Goal: Obtain resource: Obtain resource

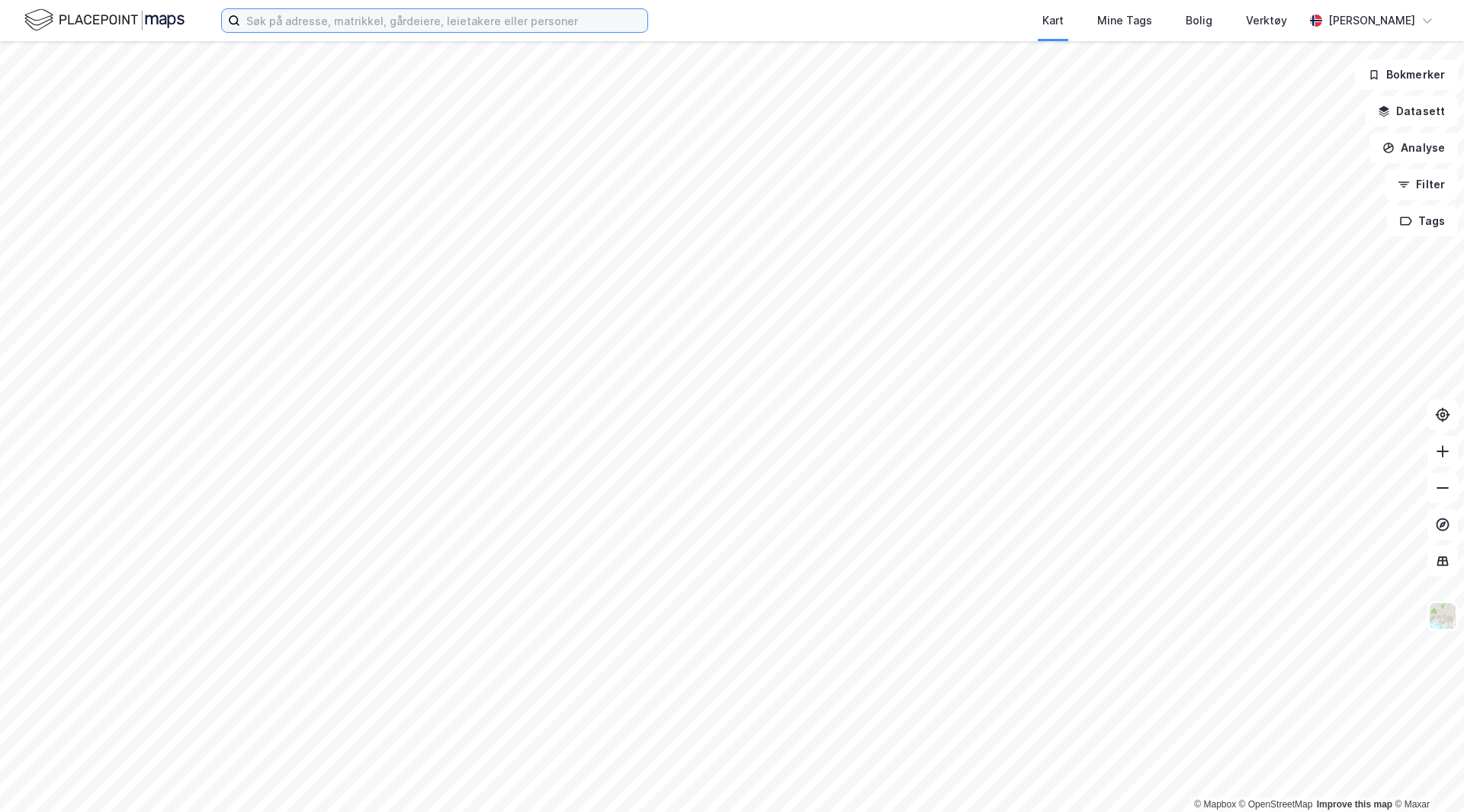
click at [352, 21] on input at bounding box center [444, 20] width 407 height 23
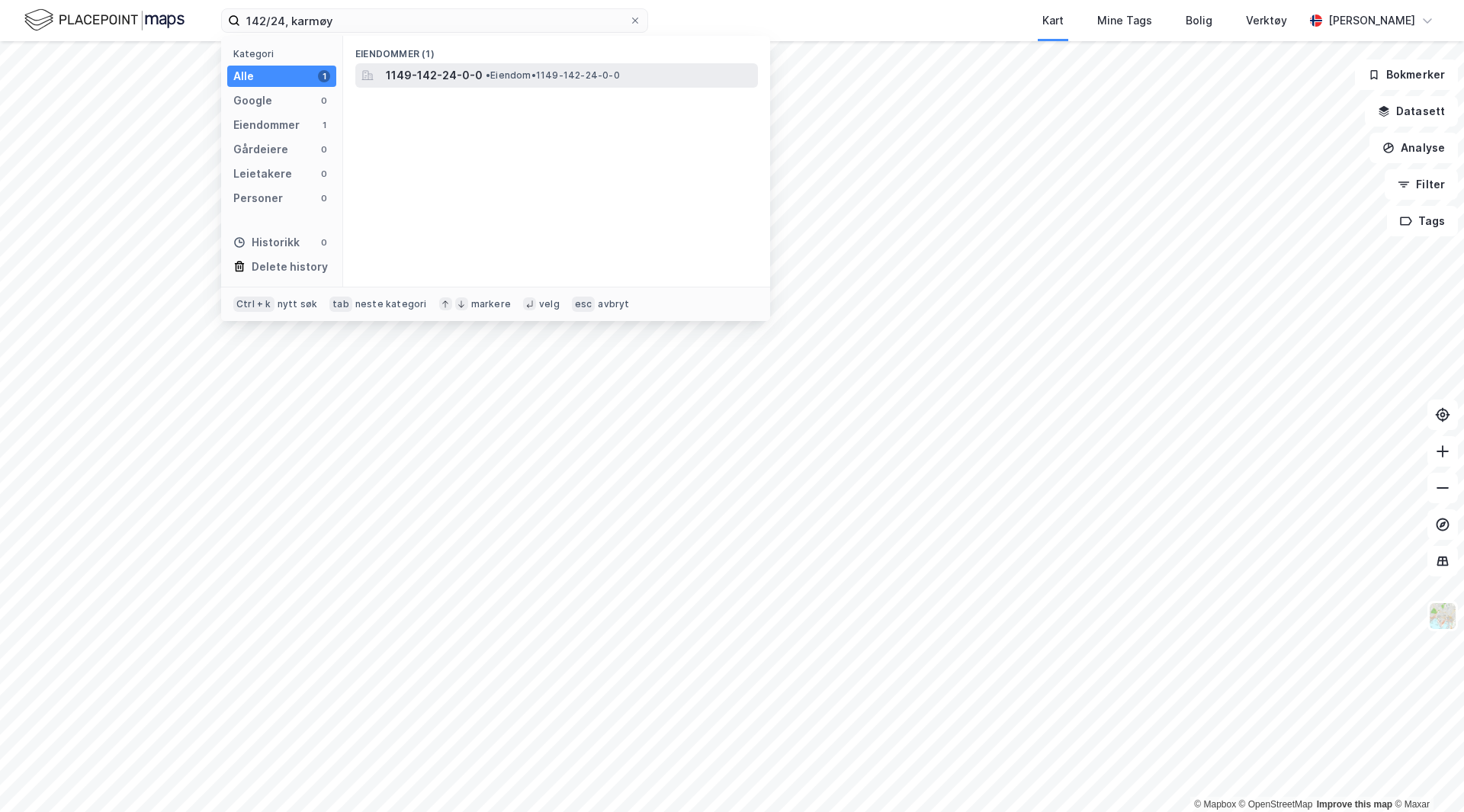
click at [420, 80] on span "1149-142-24-0-0" at bounding box center [434, 75] width 97 height 18
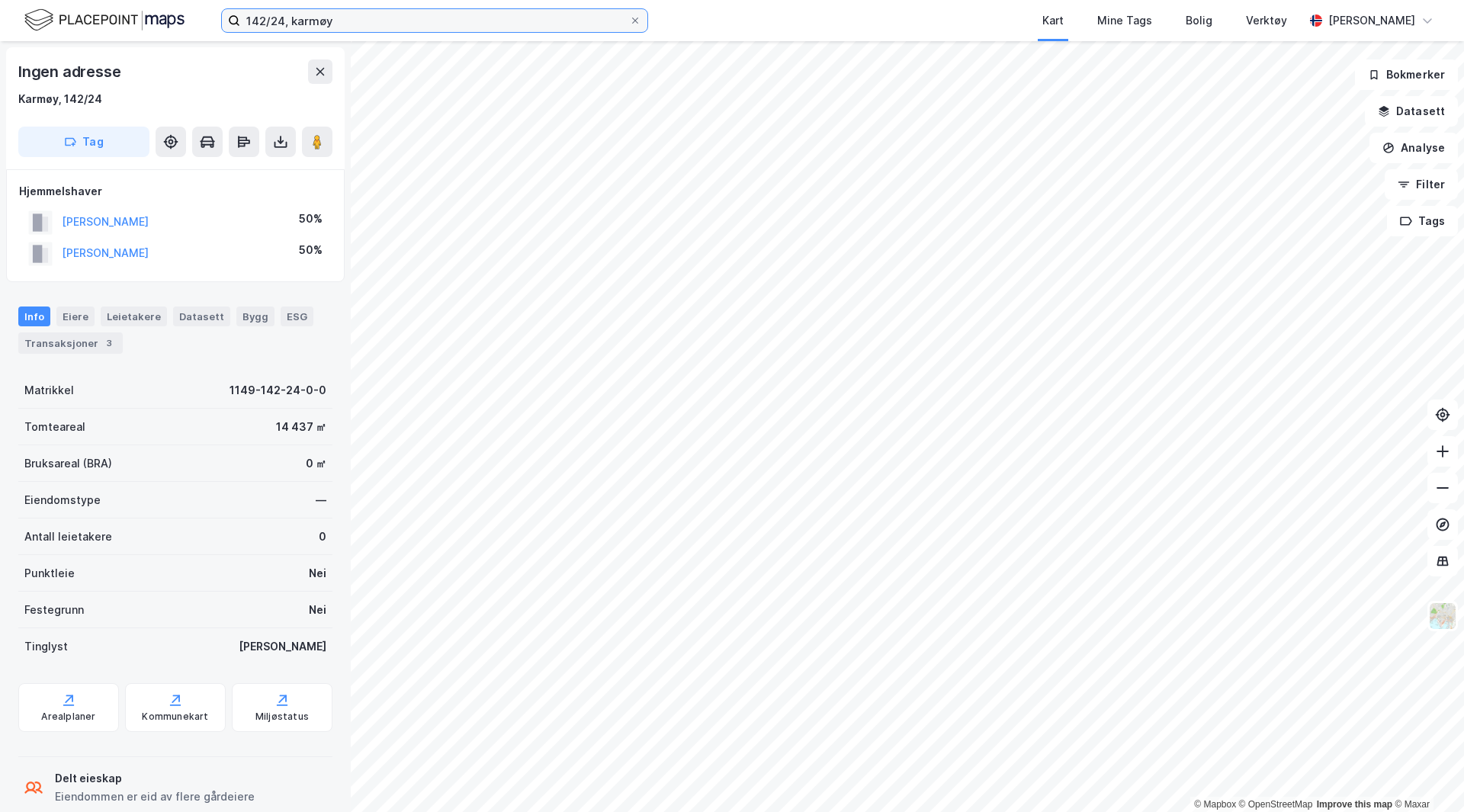
click at [276, 20] on input "142/24, karmøy" at bounding box center [435, 20] width 389 height 23
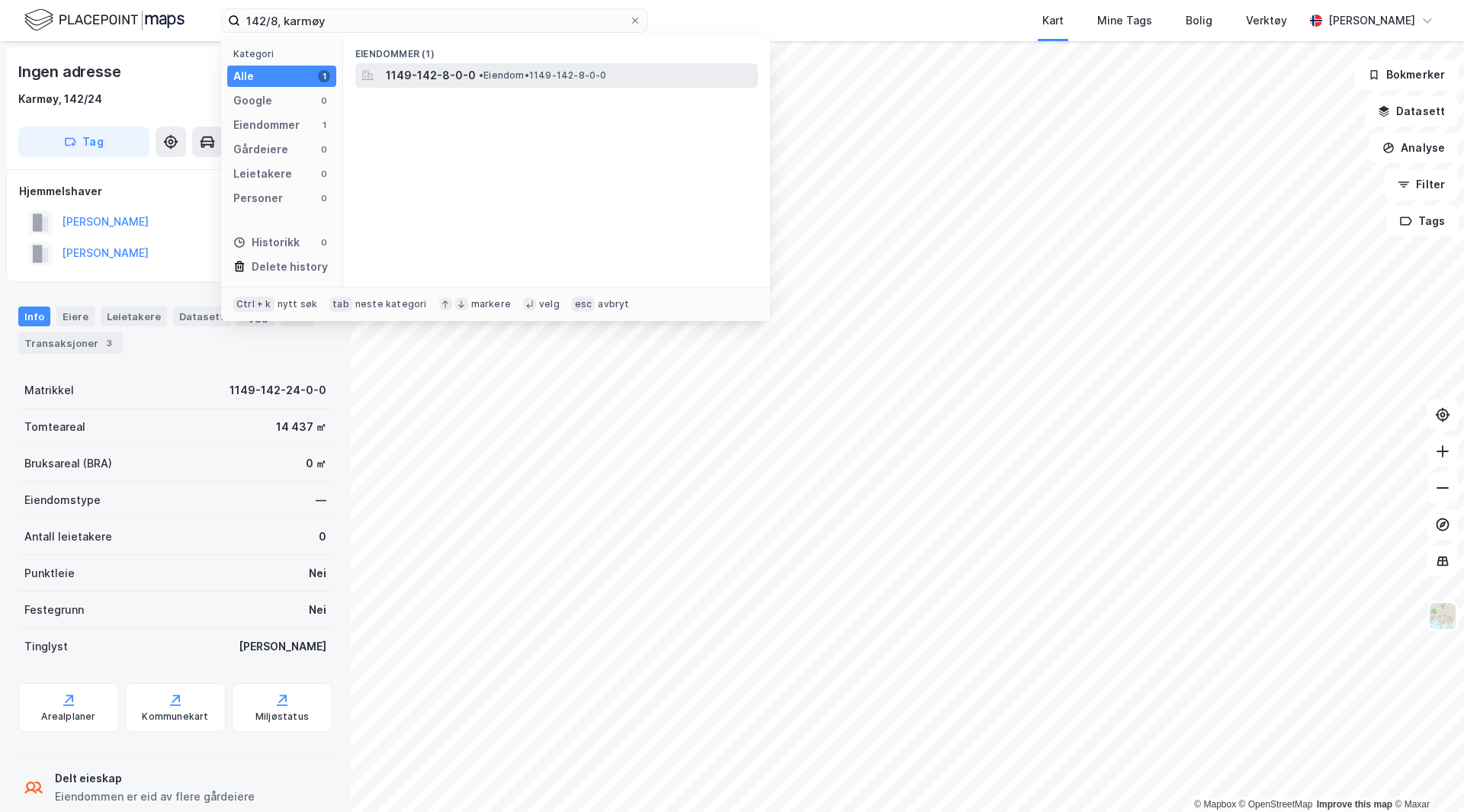
click at [447, 78] on span "1149-142-8-0-0" at bounding box center [430, 75] width 90 height 18
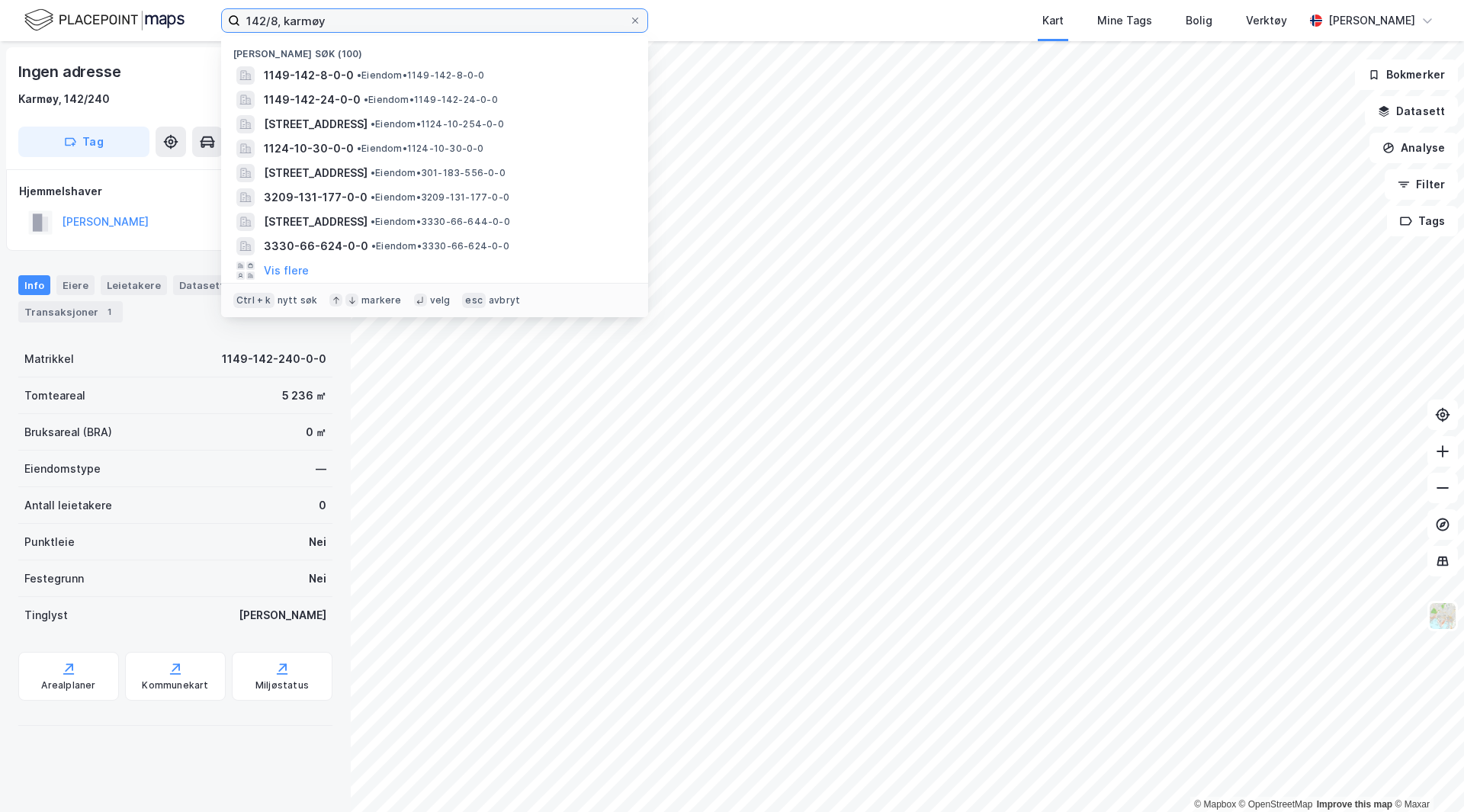
drag, startPoint x: 386, startPoint y: 18, endPoint x: 188, endPoint y: 13, distance: 198.1
click at [188, 13] on div "142/8, [PERSON_NAME] søk (100) 1149-142-8-0-0 • Eiendom • 1149-142-8-0-0 1149-1…" at bounding box center [732, 20] width 1464 height 41
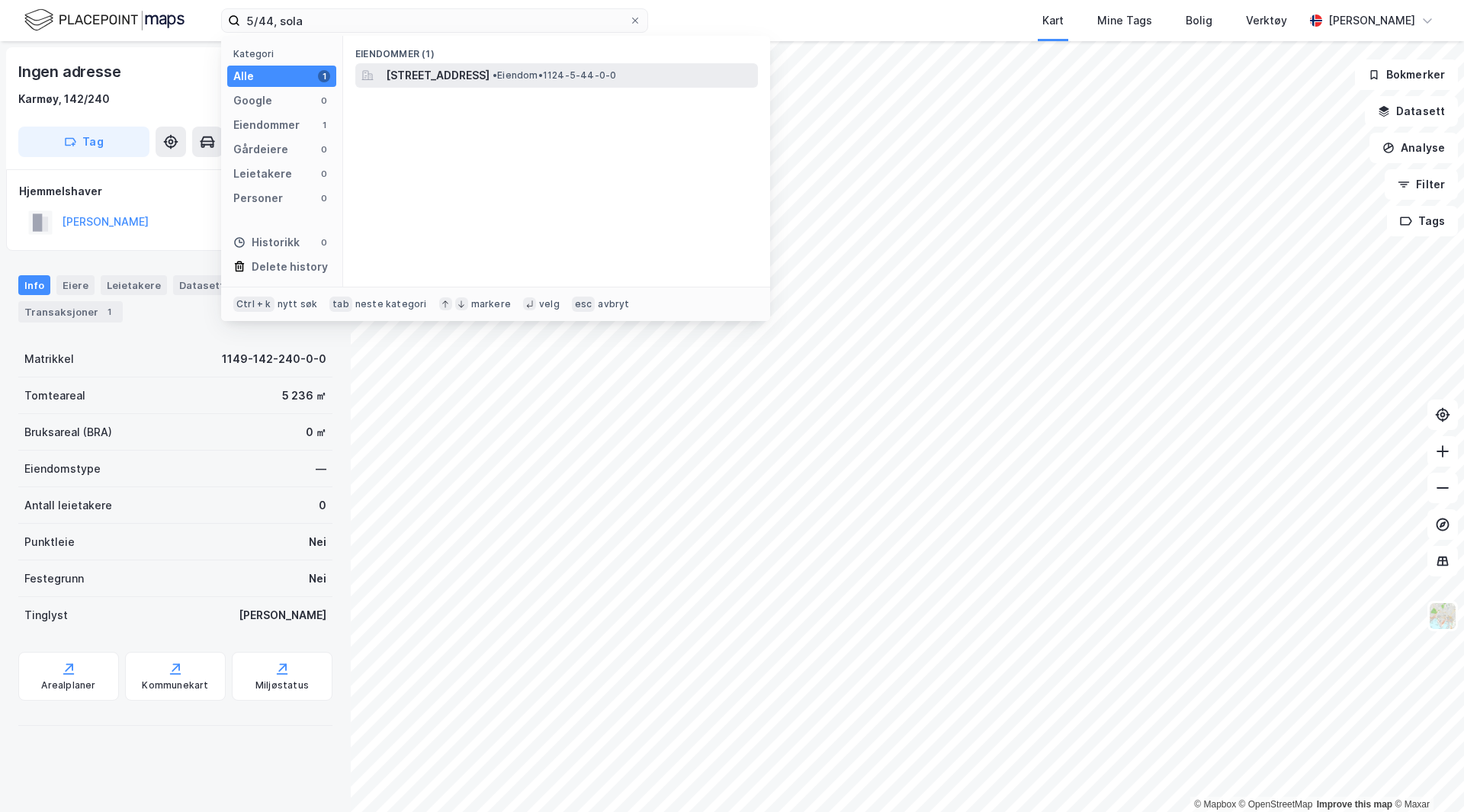
click at [423, 75] on span "[STREET_ADDRESS]" at bounding box center [437, 75] width 104 height 18
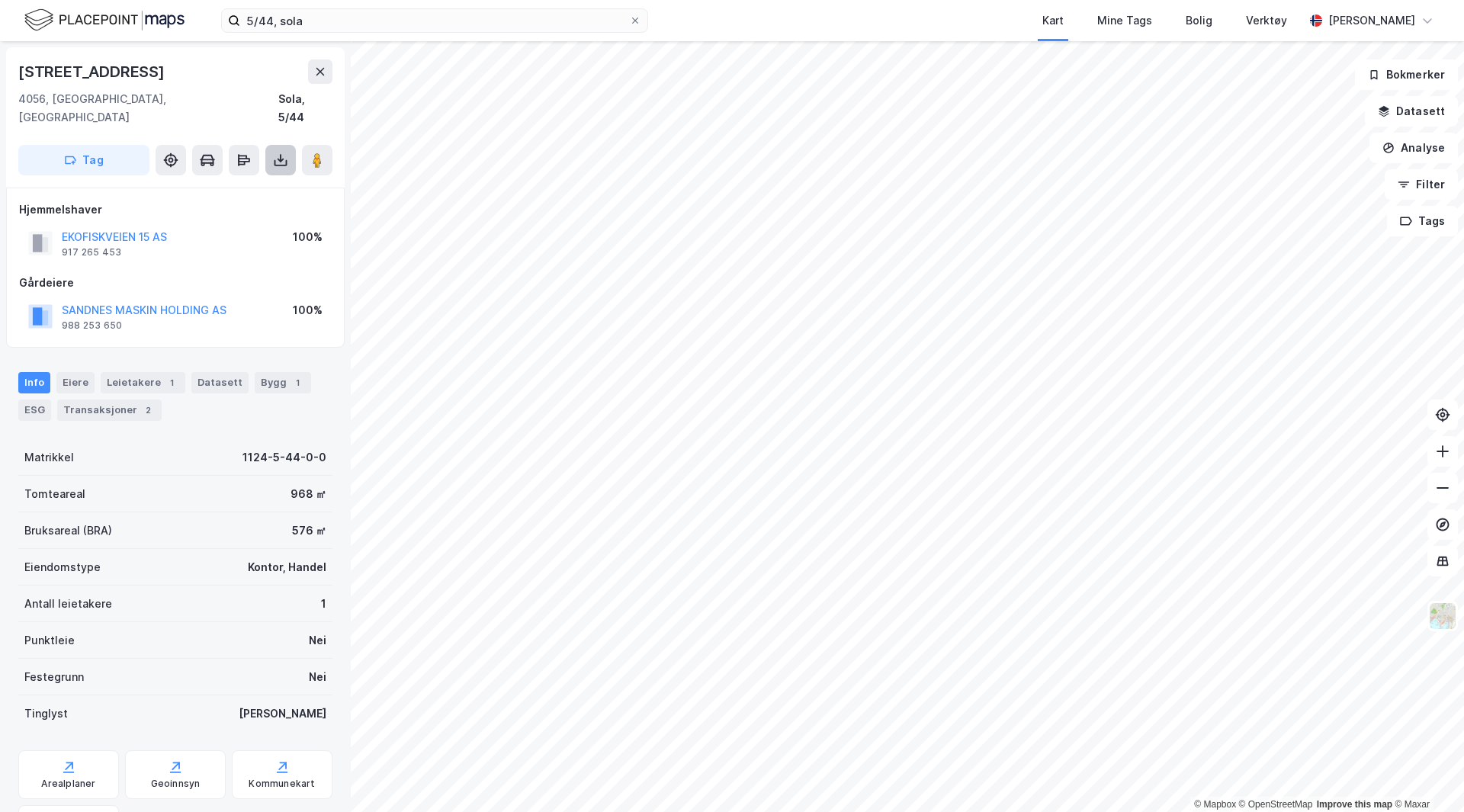
click at [276, 153] on icon at bounding box center [281, 160] width 15 height 15
click at [208, 184] on div "Last ned grunnbok" at bounding box center [205, 190] width 89 height 13
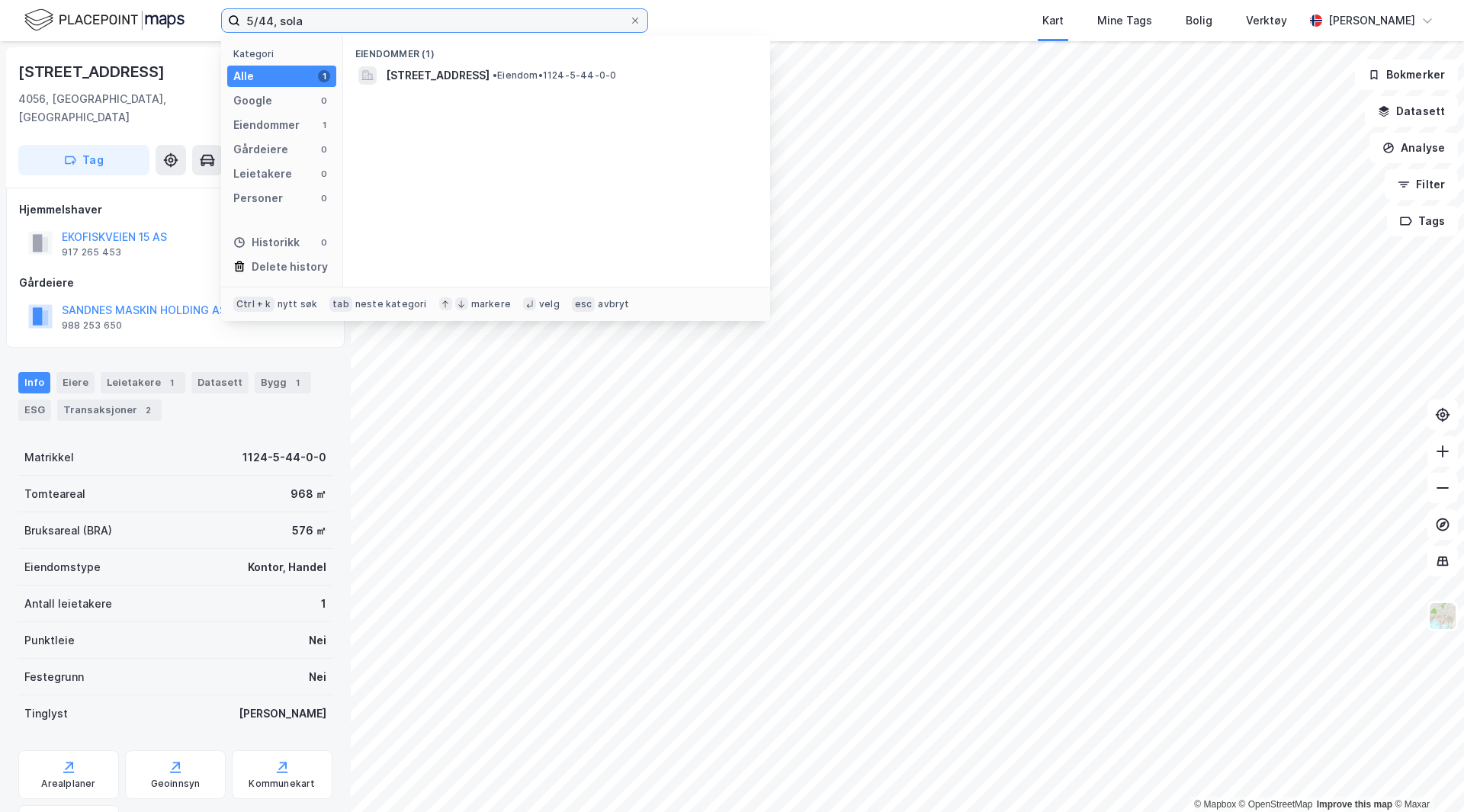
click at [261, 22] on input "5/44, sola" at bounding box center [435, 20] width 389 height 23
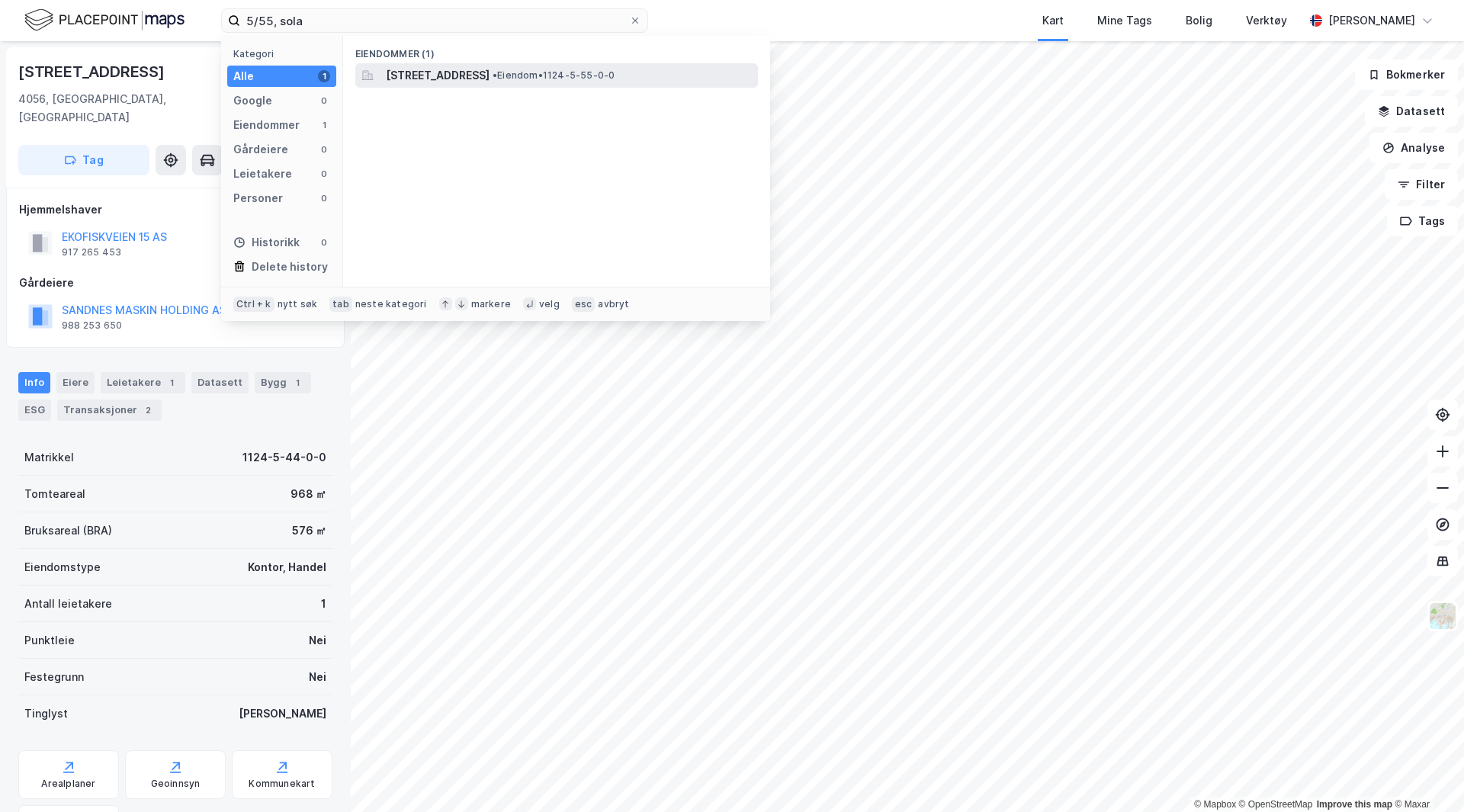
click at [478, 75] on span "[STREET_ADDRESS]" at bounding box center [437, 75] width 104 height 18
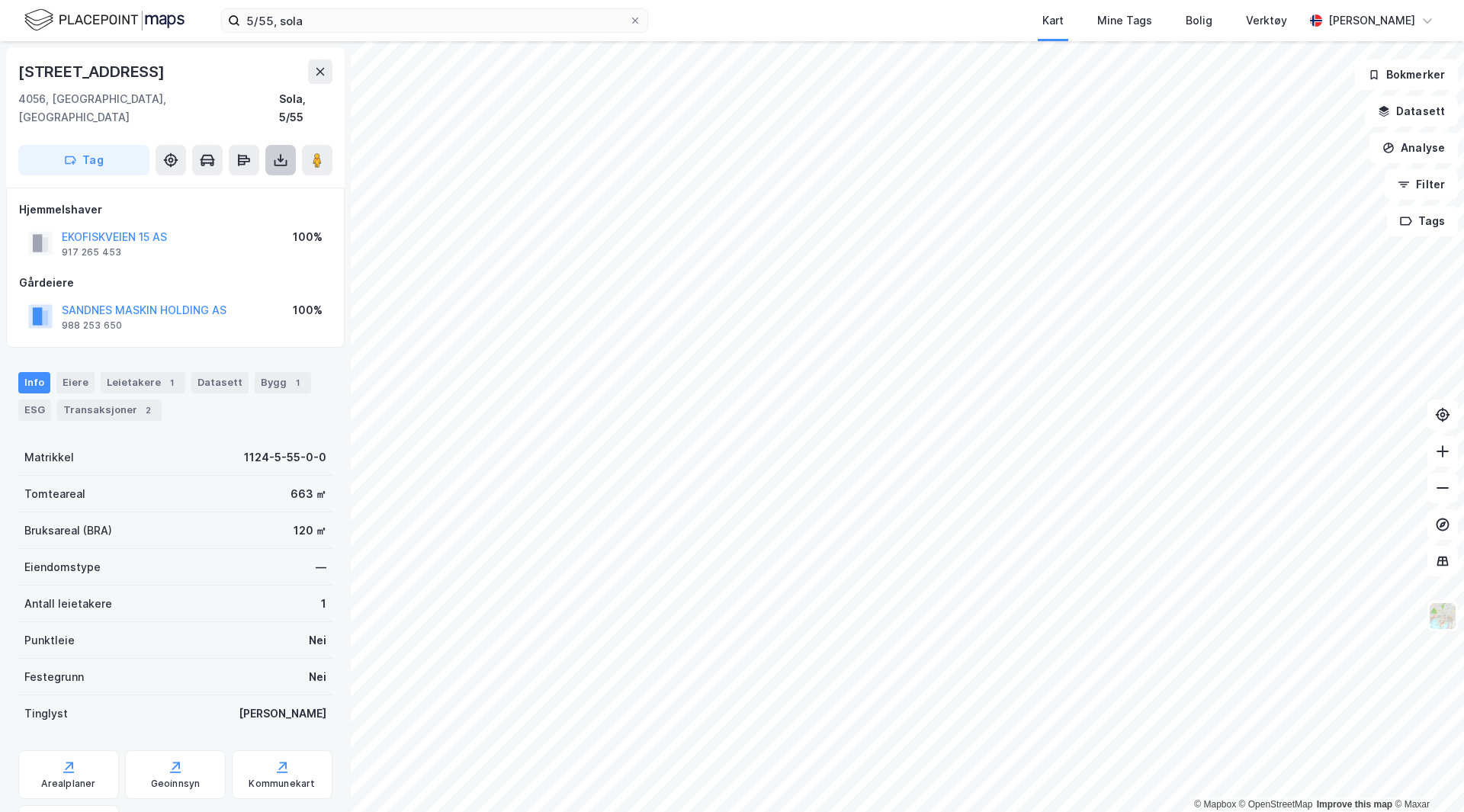
click at [286, 160] on icon at bounding box center [281, 163] width 13 height 6
click at [232, 178] on div "Last ned grunnbok" at bounding box center [215, 190] width 163 height 24
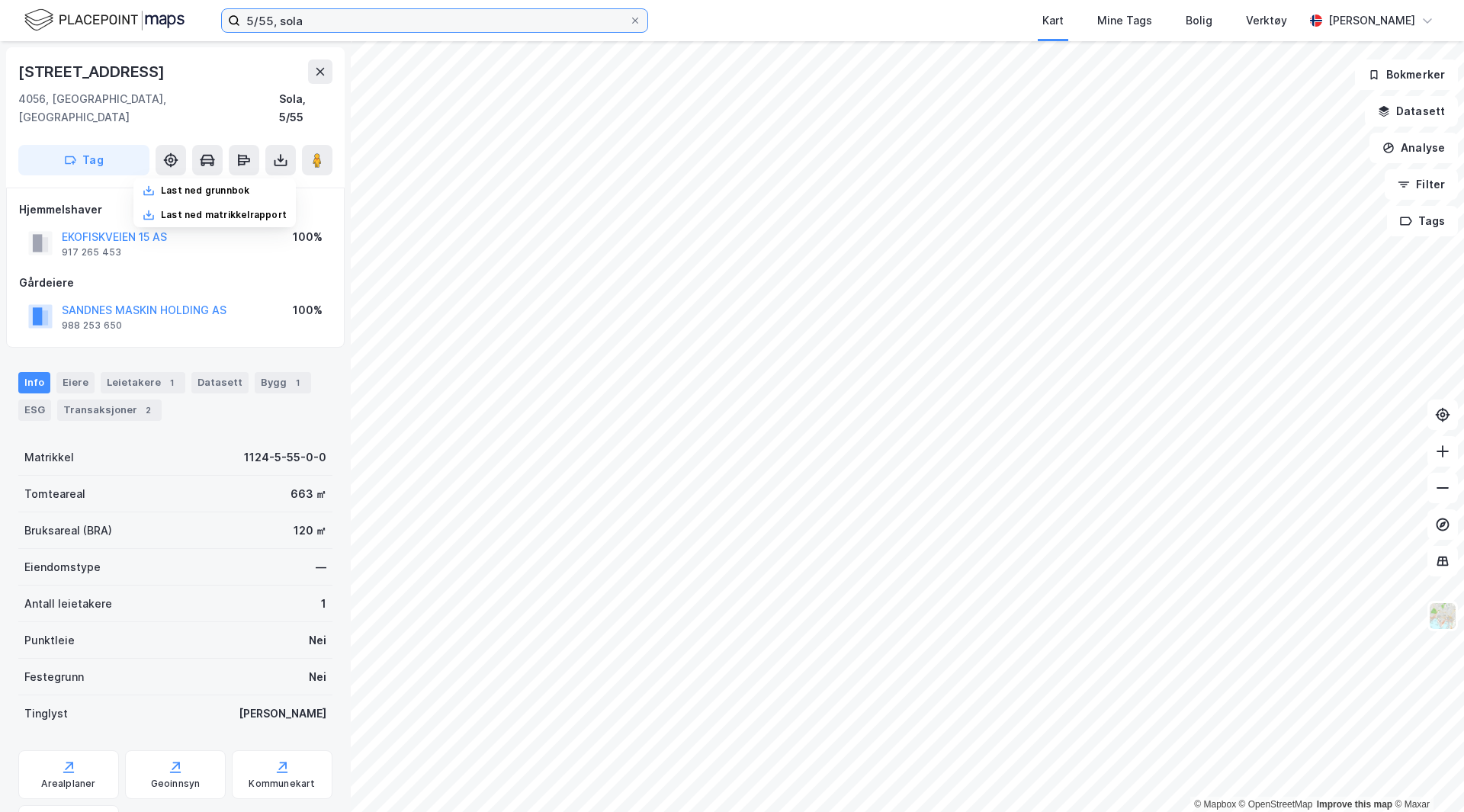
click at [261, 21] on input "5/55, sola" at bounding box center [435, 20] width 389 height 23
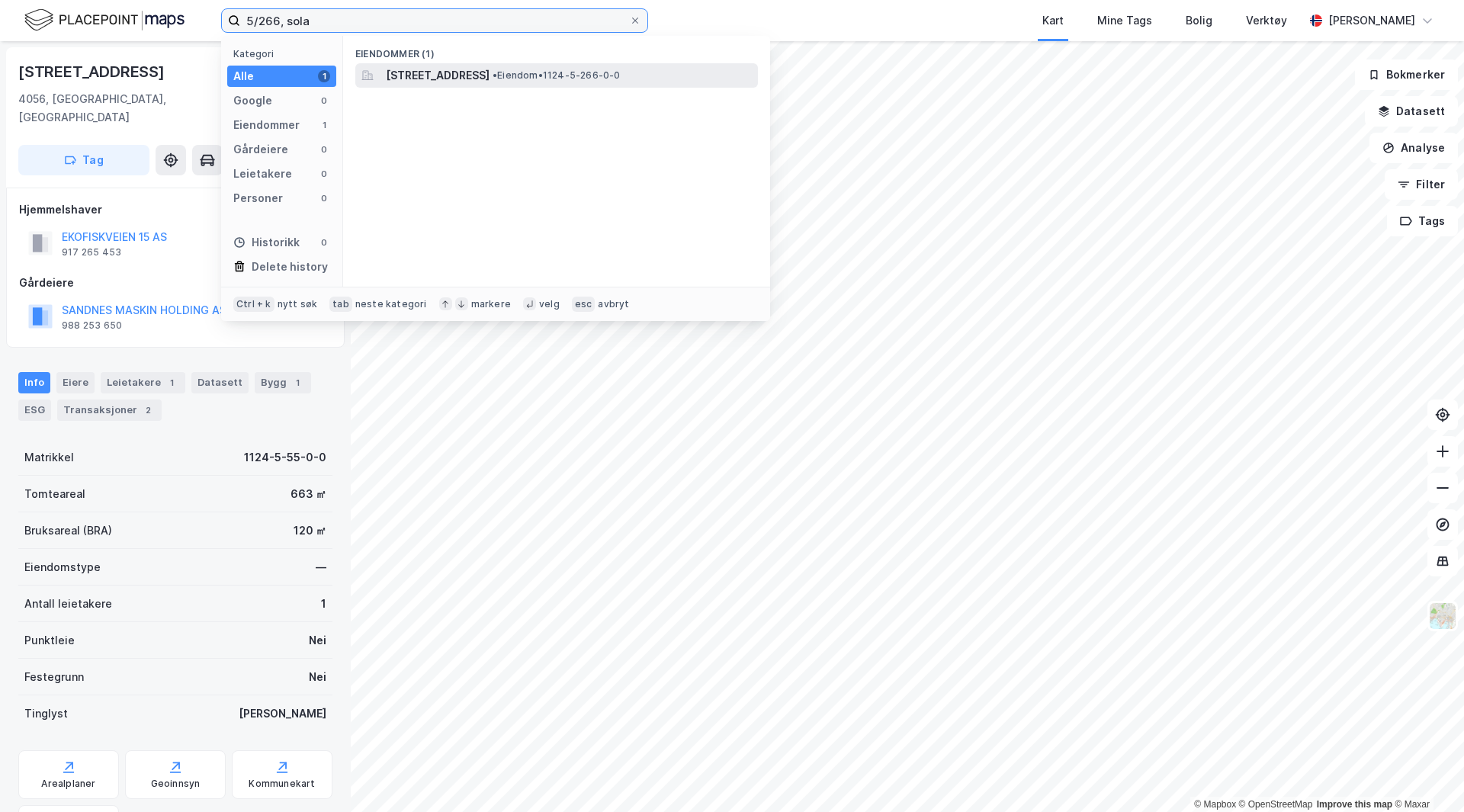
type input "5/266, sola"
click at [433, 69] on span "[STREET_ADDRESS]" at bounding box center [437, 75] width 104 height 18
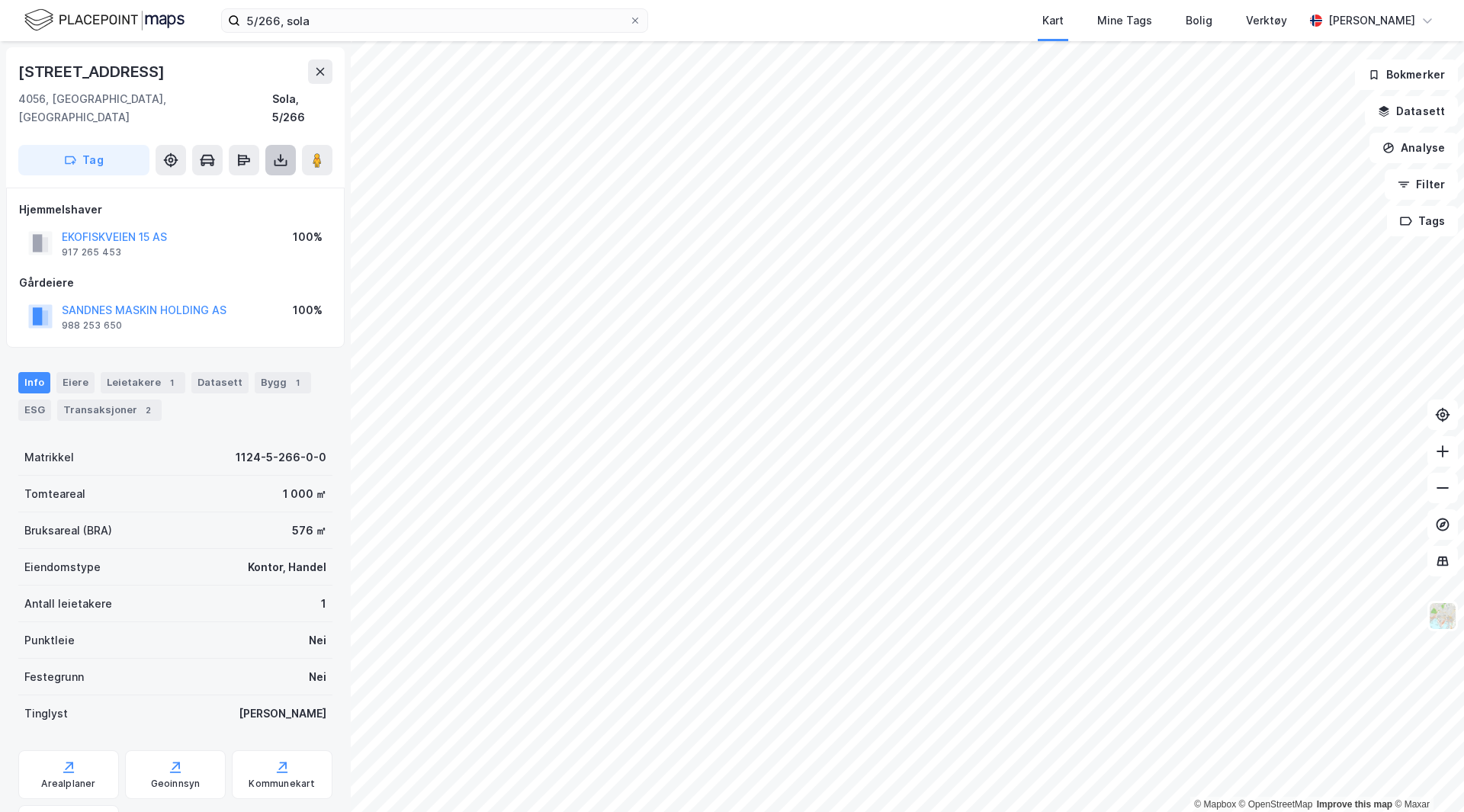
click at [277, 153] on icon at bounding box center [281, 160] width 15 height 15
click at [190, 184] on div "Last ned grunnbok" at bounding box center [205, 190] width 89 height 13
